Goal: Transaction & Acquisition: Purchase product/service

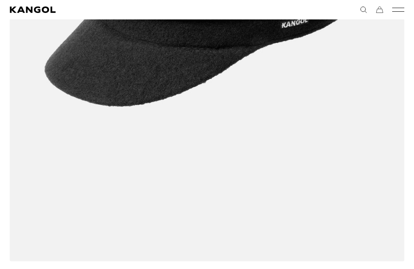
click at [399, 10] on icon "Mobile Menu" at bounding box center [399, 9] width 12 height 7
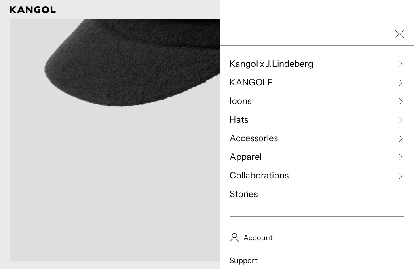
click at [364, 106] on link "Icons" at bounding box center [317, 101] width 175 height 12
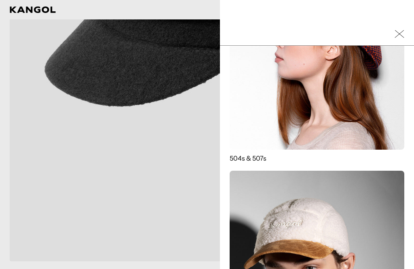
click at [363, 149] on img at bounding box center [317, 62] width 175 height 175
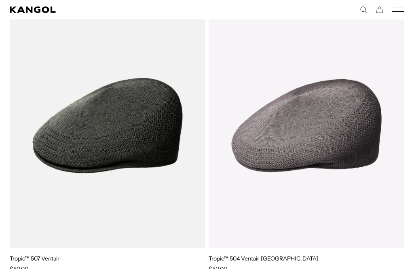
click at [0, 0] on img at bounding box center [0, 0] width 0 height 0
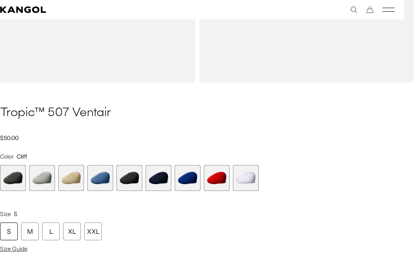
scroll to position [0, 167]
click at [374, 144] on product-info "Home / All Products / Tropic™ 507 Ventair Tropic™ 507 Ventair Regular price $50…" at bounding box center [197, 242] width 395 height 275
click at [129, 184] on span "5 of 9" at bounding box center [130, 178] width 26 height 26
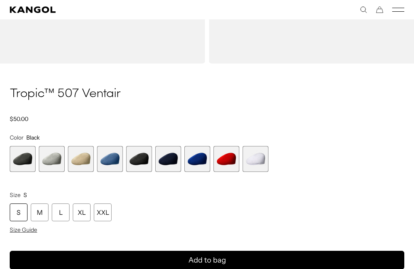
scroll to position [284, 0]
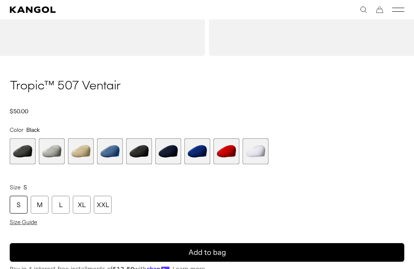
click at [61, 206] on div "L" at bounding box center [61, 205] width 18 height 18
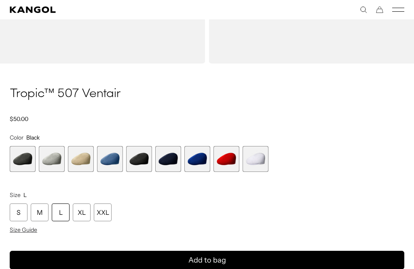
click at [62, 260] on button "Add to bag" at bounding box center [207, 260] width 395 height 19
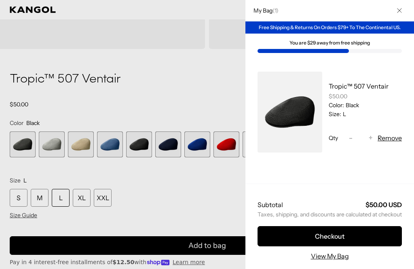
click at [375, 246] on button "Checkout" at bounding box center [330, 236] width 144 height 20
